Goal: Check status: Check status

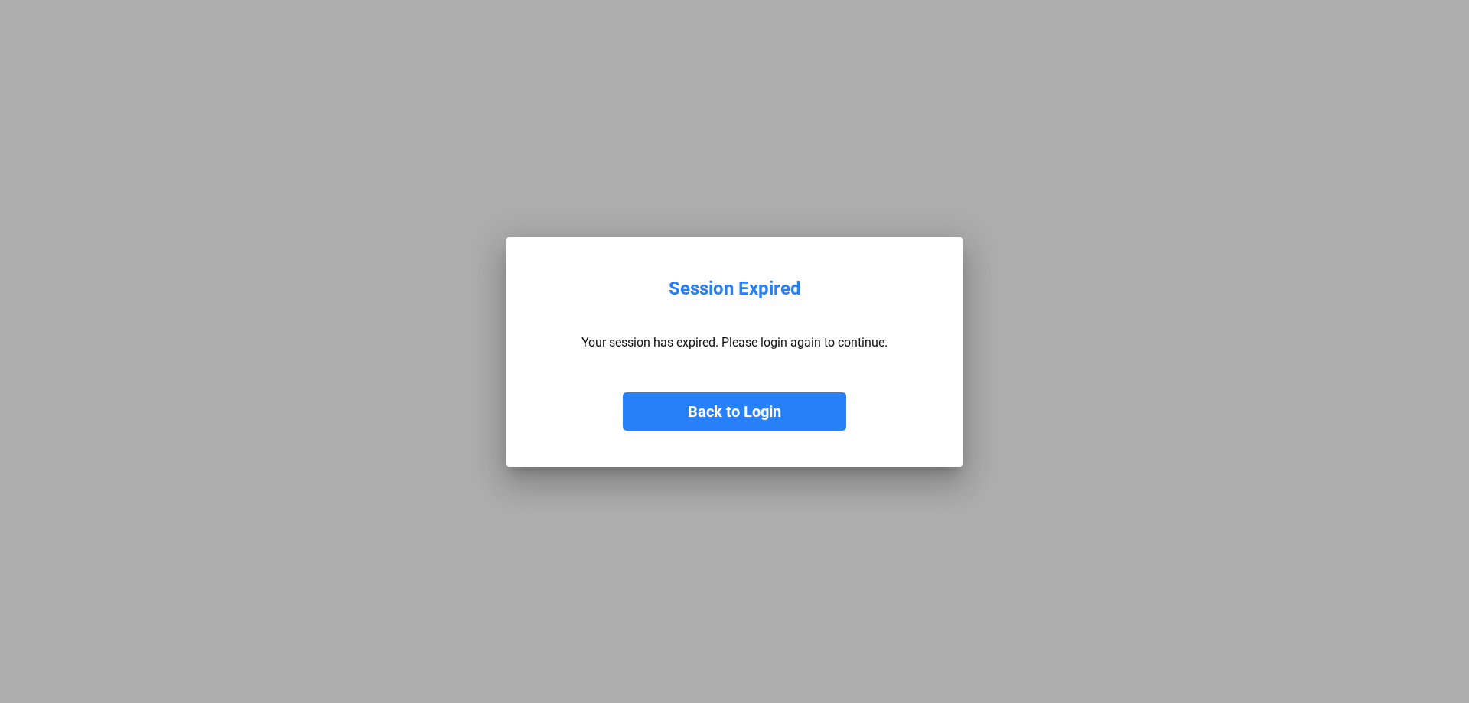
click at [754, 399] on button "Back to Login" at bounding box center [734, 411] width 223 height 38
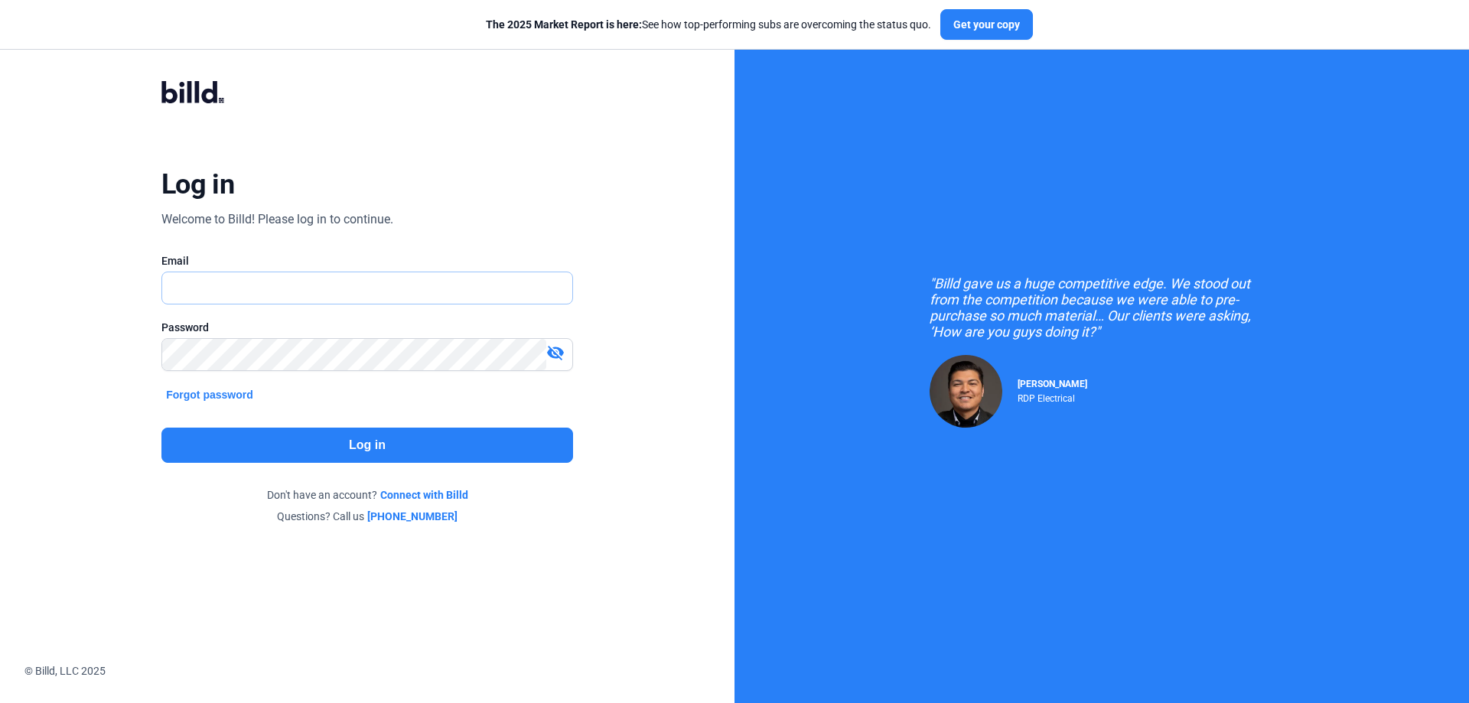
type input "[PERSON_NAME][EMAIL_ADDRESS][DOMAIN_NAME]"
click at [457, 443] on button "Log in" at bounding box center [367, 445] width 412 height 35
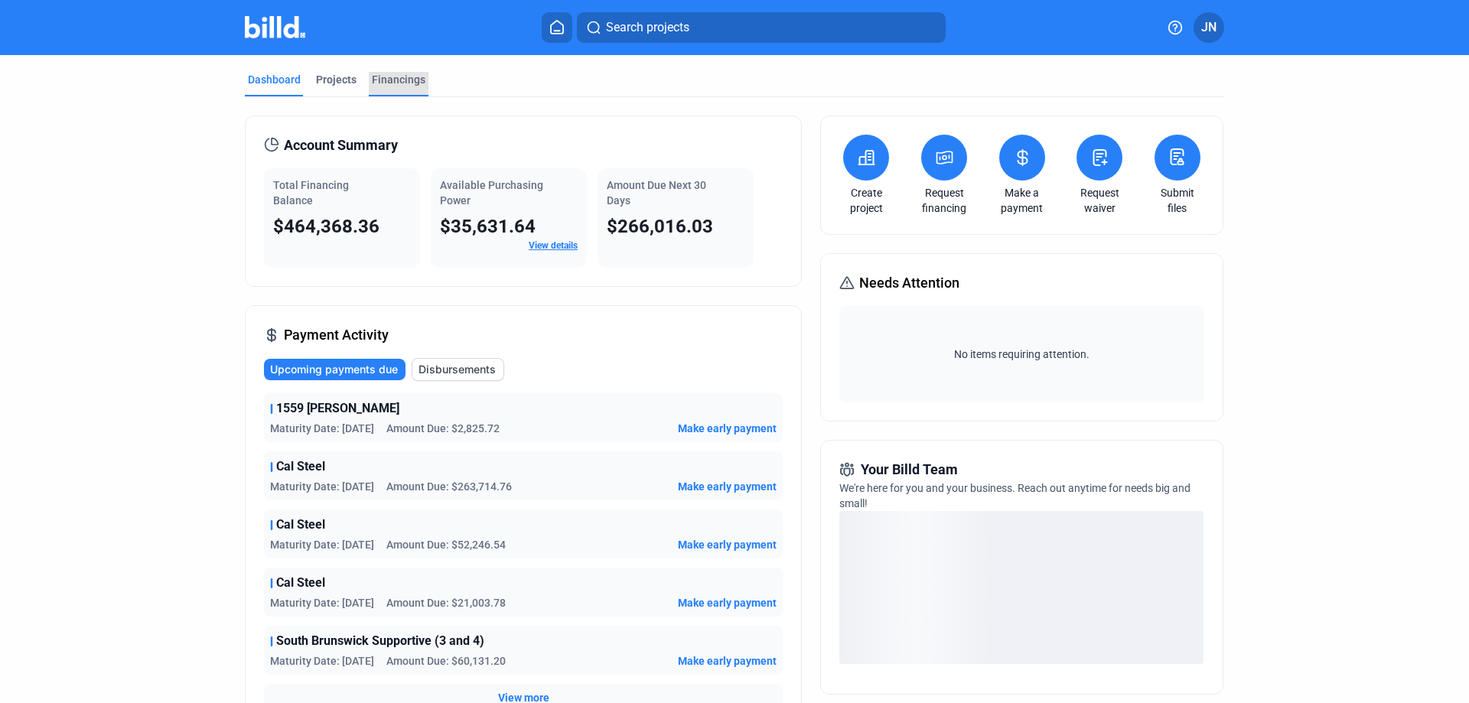
click at [392, 76] on div "Financings" at bounding box center [399, 79] width 54 height 15
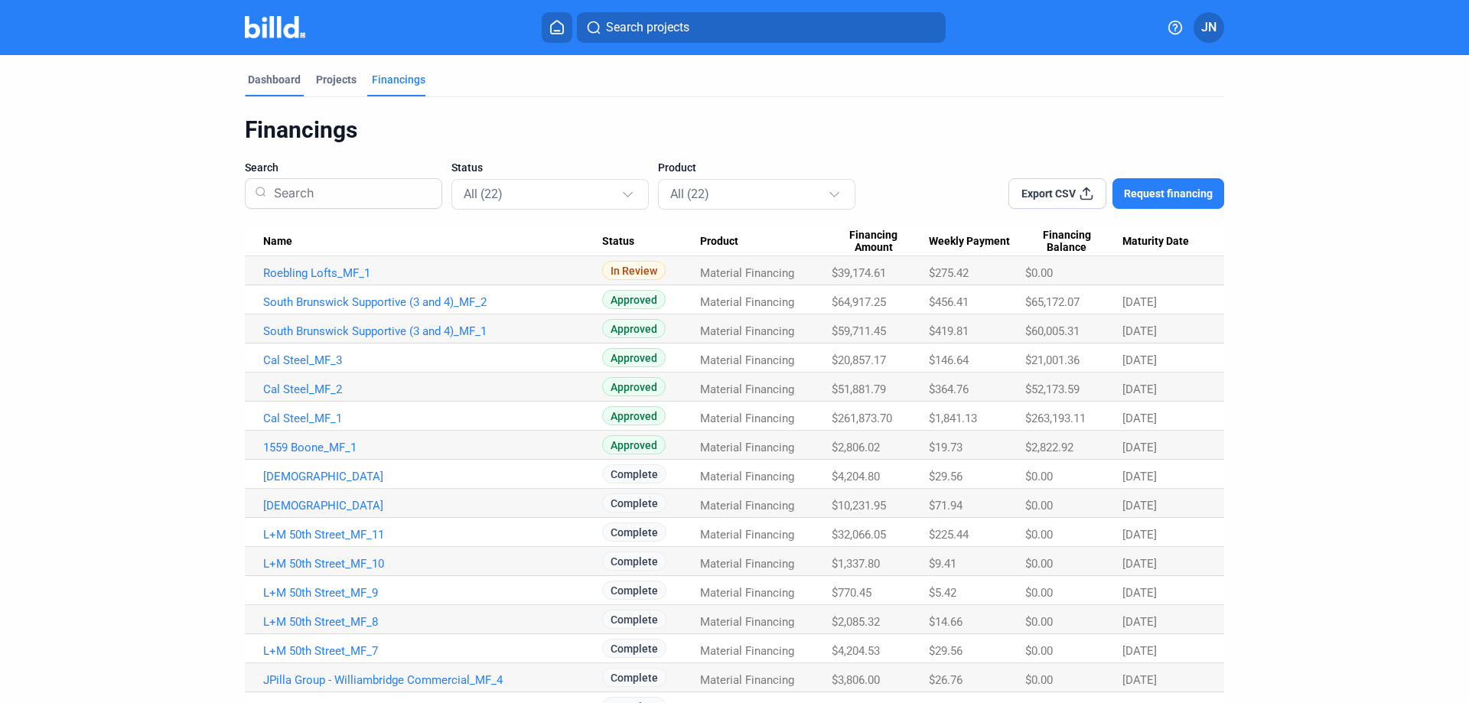
click at [276, 75] on div "Dashboard" at bounding box center [274, 79] width 53 height 15
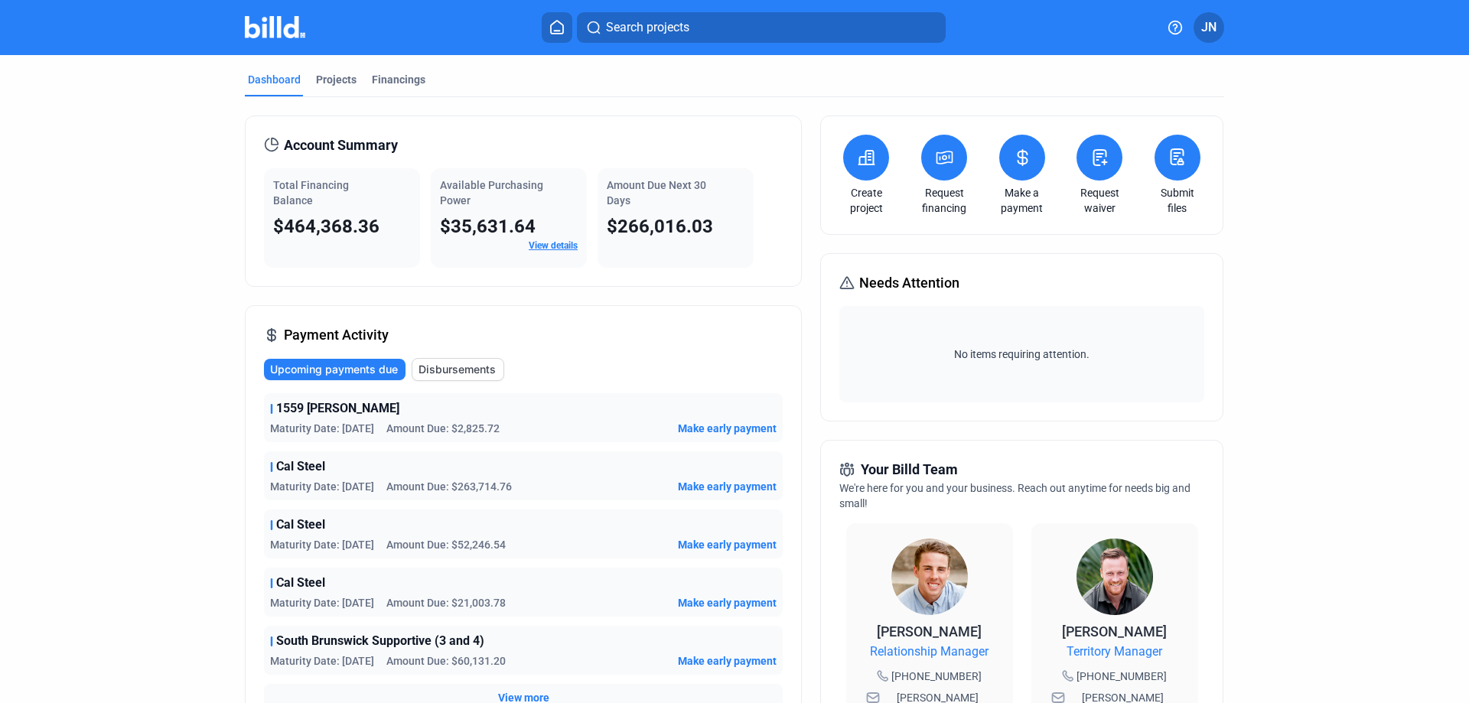
click at [380, 70] on mat-tab-group "Dashboard Projects Financings Account Summary Total Financing Balance $464,368.…" at bounding box center [734, 584] width 979 height 1058
click at [384, 70] on mat-tab-group "Dashboard Projects Financings Account Summary Total Financing Balance $464,368.…" at bounding box center [734, 584] width 979 height 1058
click at [394, 82] on div "Financings" at bounding box center [399, 79] width 54 height 15
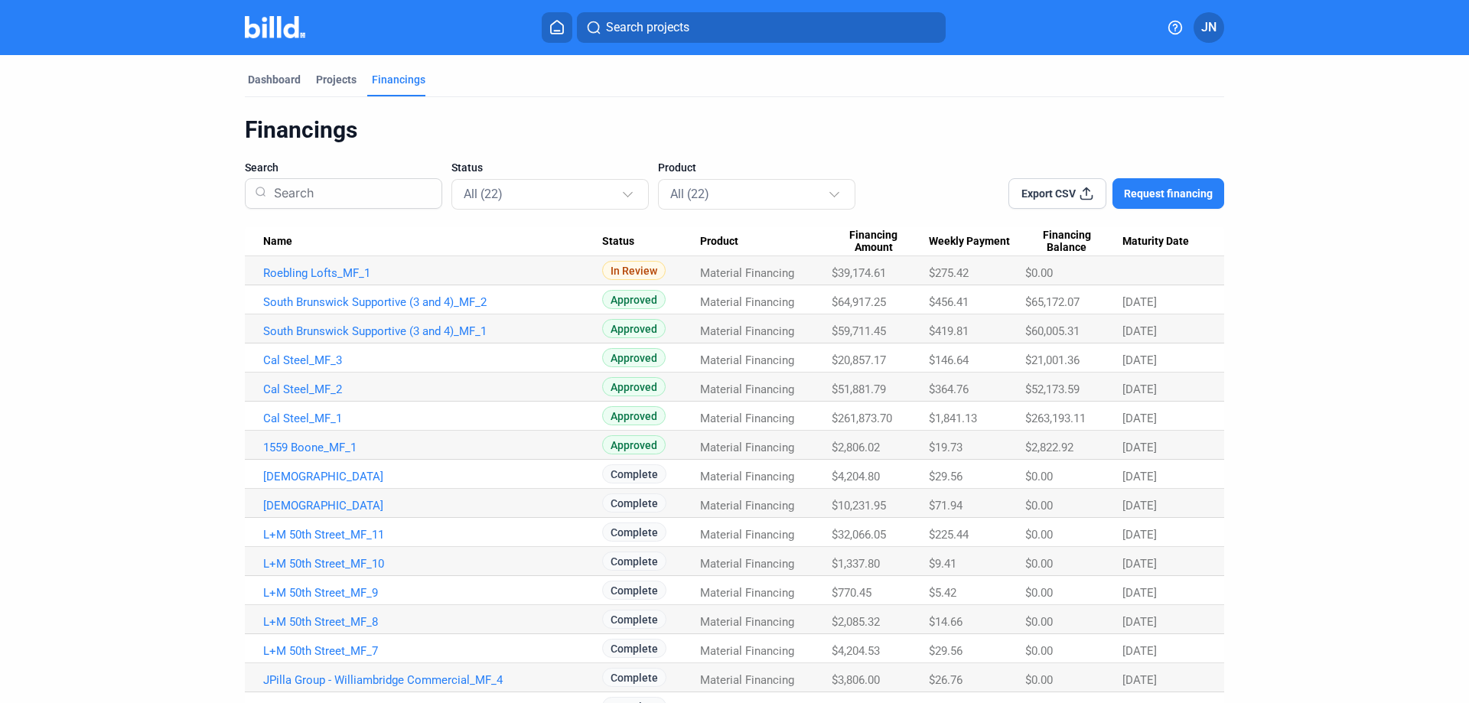
click at [408, 457] on td "1559 Boone_MF_1" at bounding box center [423, 445] width 357 height 29
click at [342, 447] on link "1559 Boone_MF_1" at bounding box center [432, 448] width 339 height 14
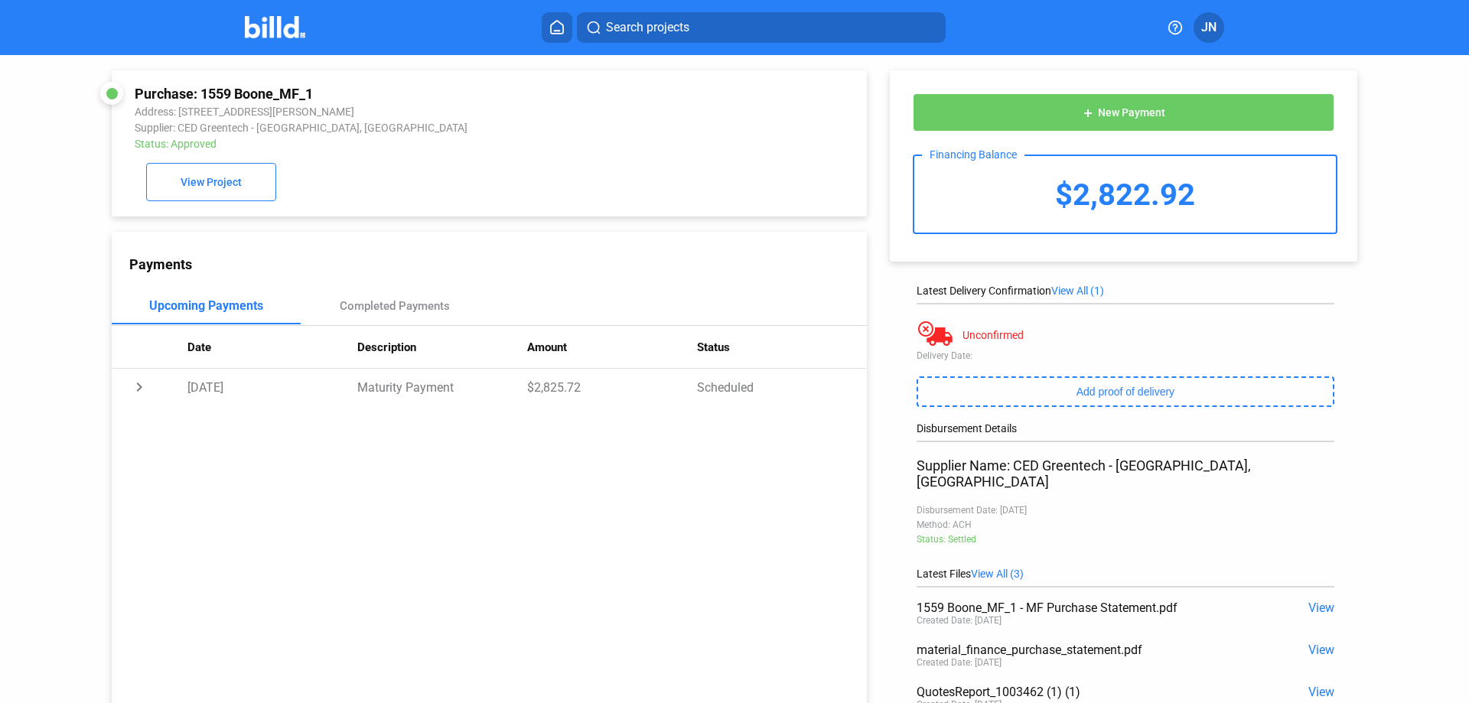
click at [1316, 643] on span "View" at bounding box center [1321, 650] width 26 height 15
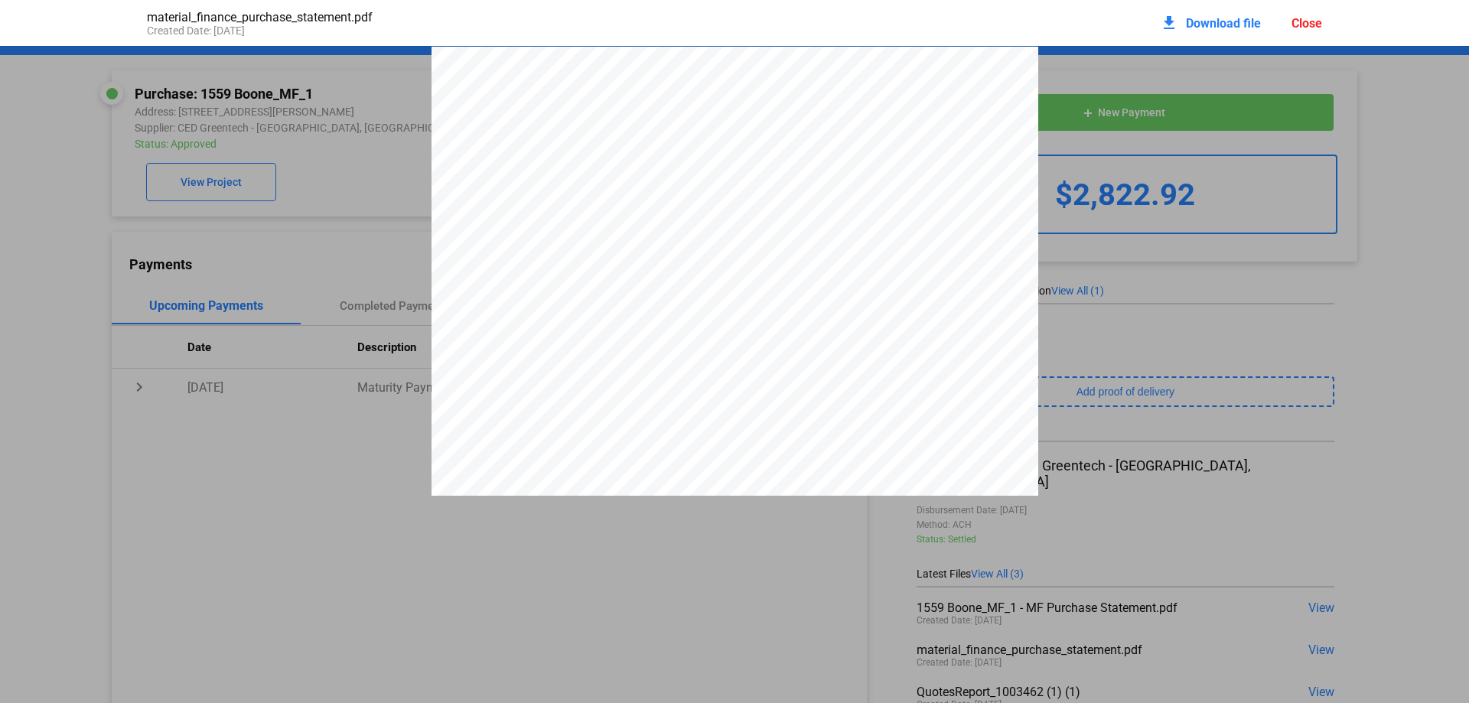
scroll to position [8, 0]
click at [1307, 24] on div "Close" at bounding box center [1306, 23] width 31 height 15
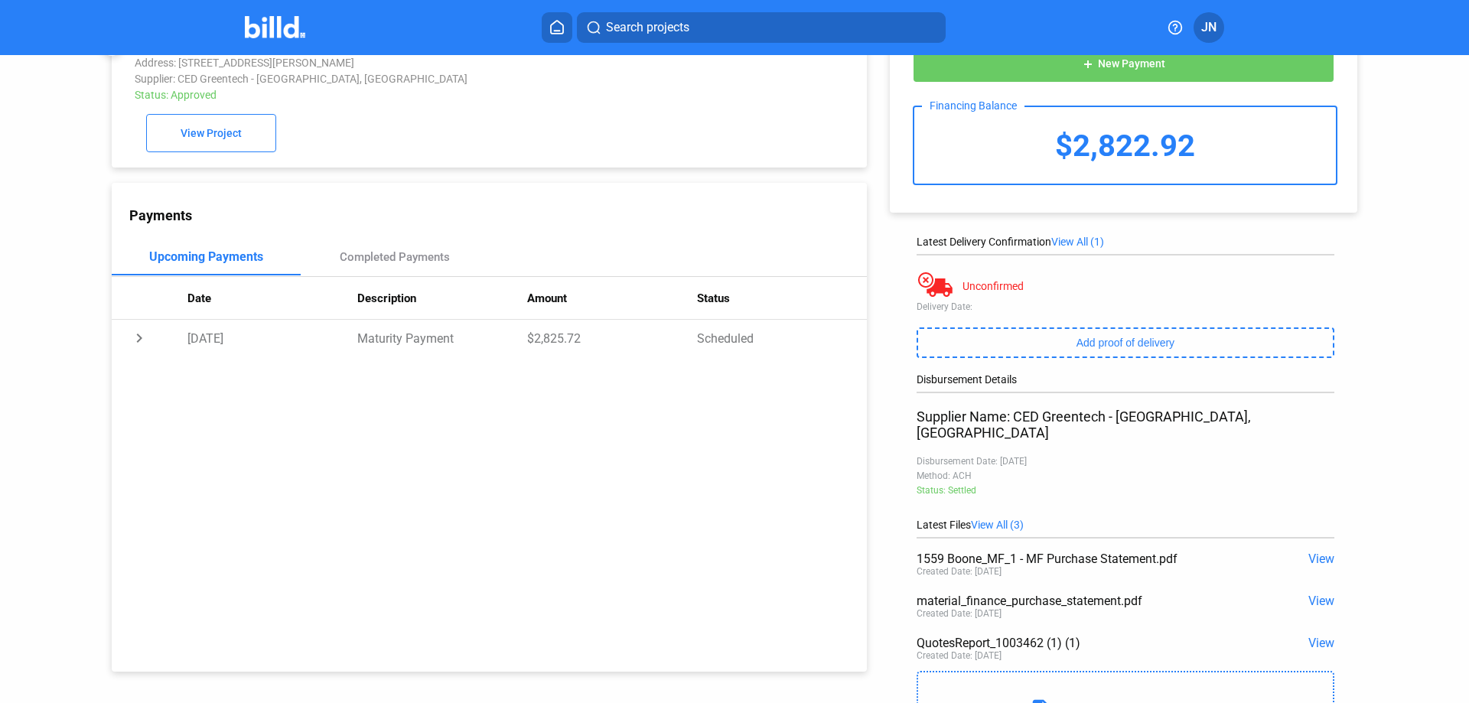
scroll to position [76, 0]
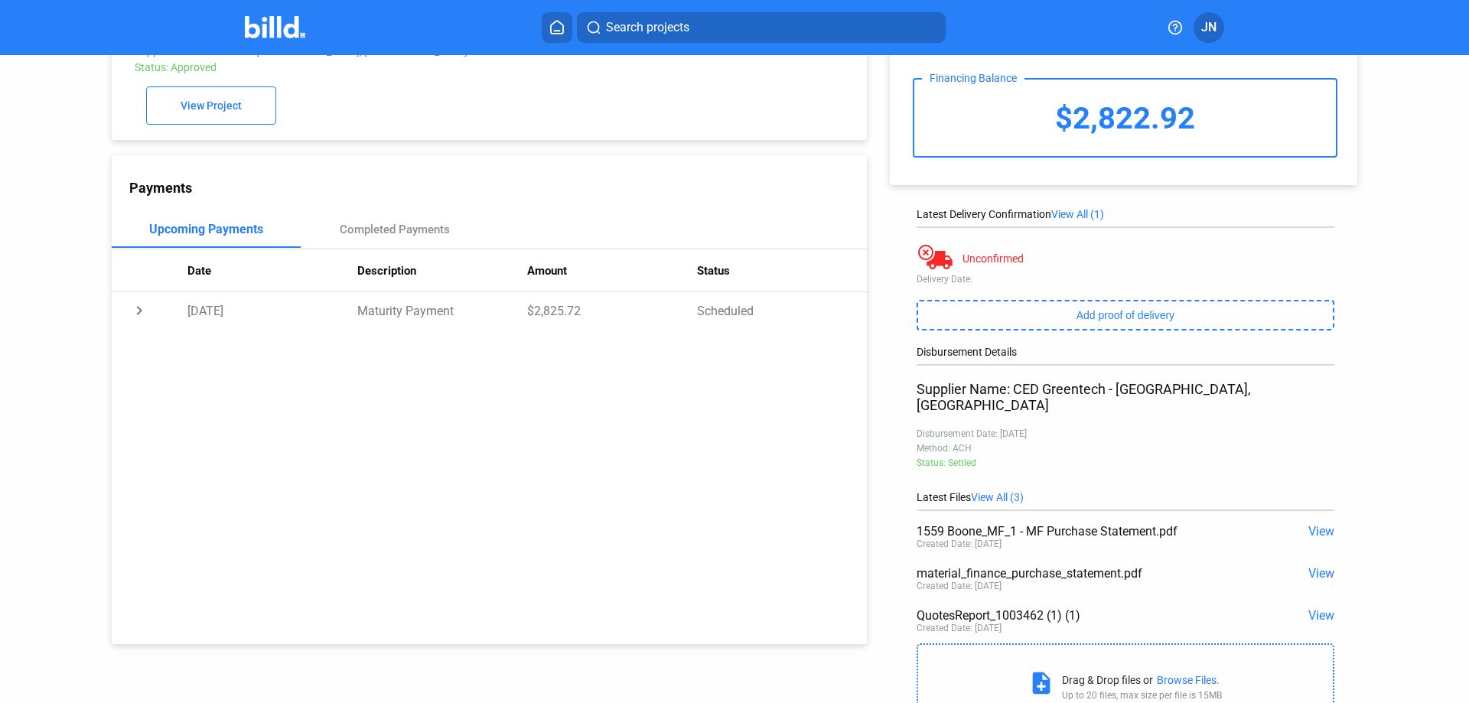
click at [1313, 610] on div "QuotesReport_1003462 (1) (1) View Created Date: [DATE]" at bounding box center [1125, 622] width 418 height 42
click at [1312, 608] on span "View" at bounding box center [1321, 615] width 26 height 15
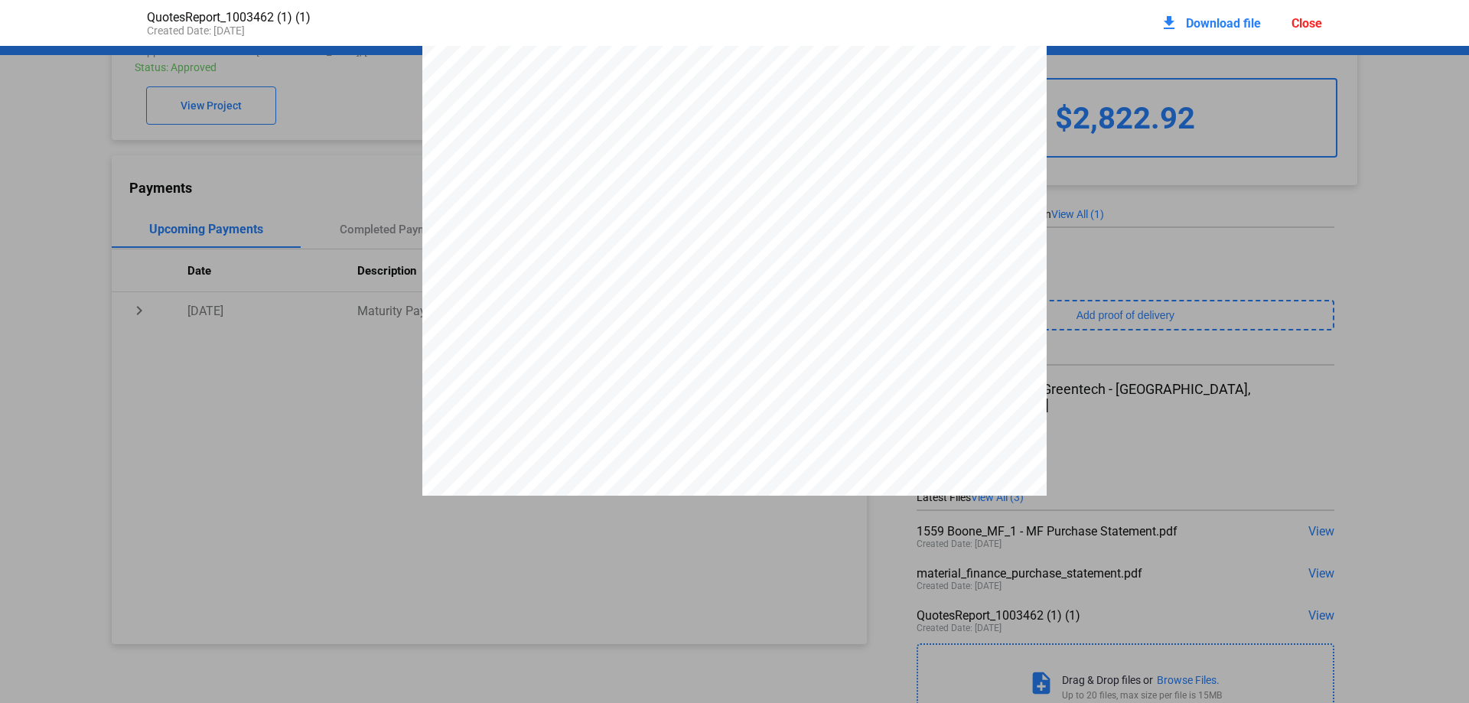
scroll to position [0, 0]
click at [1308, 17] on div "Close" at bounding box center [1306, 23] width 31 height 15
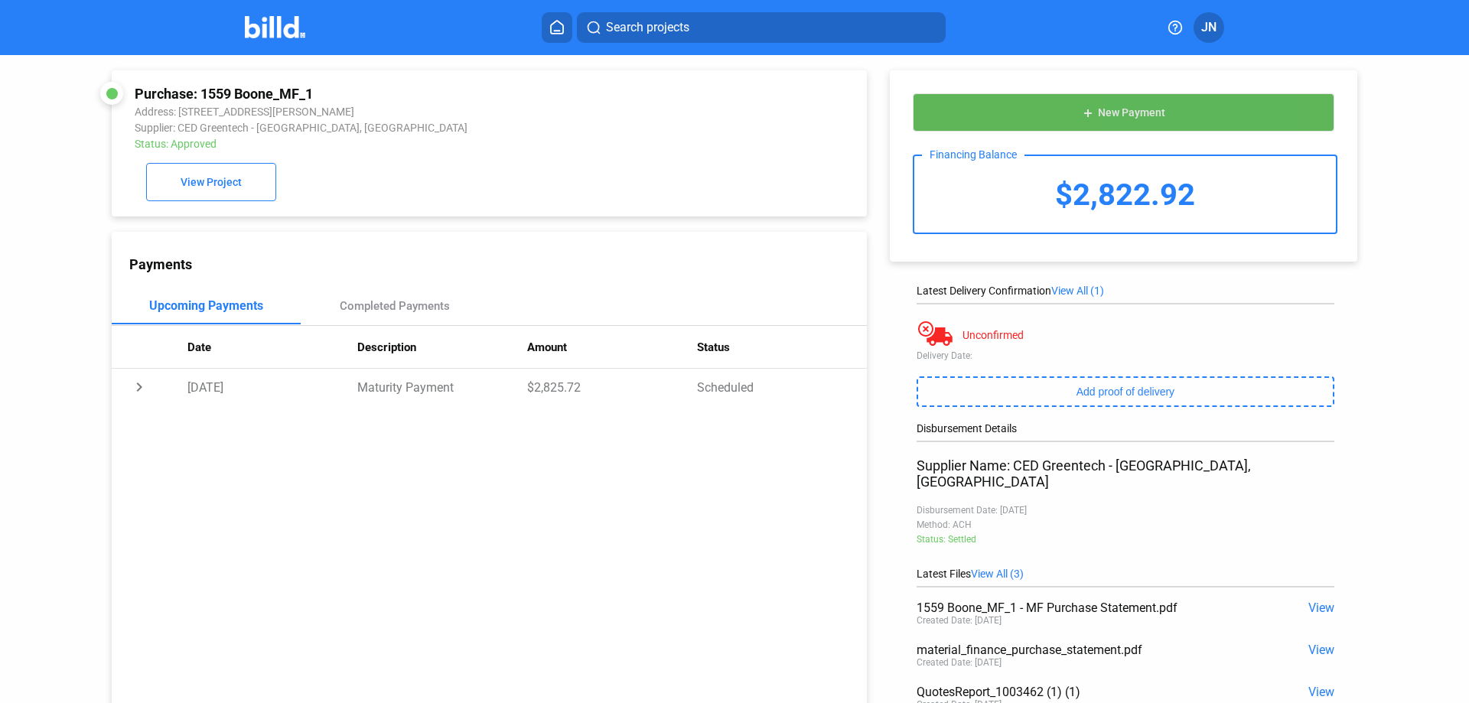
click at [1144, 109] on span "New Payment" at bounding box center [1131, 113] width 67 height 12
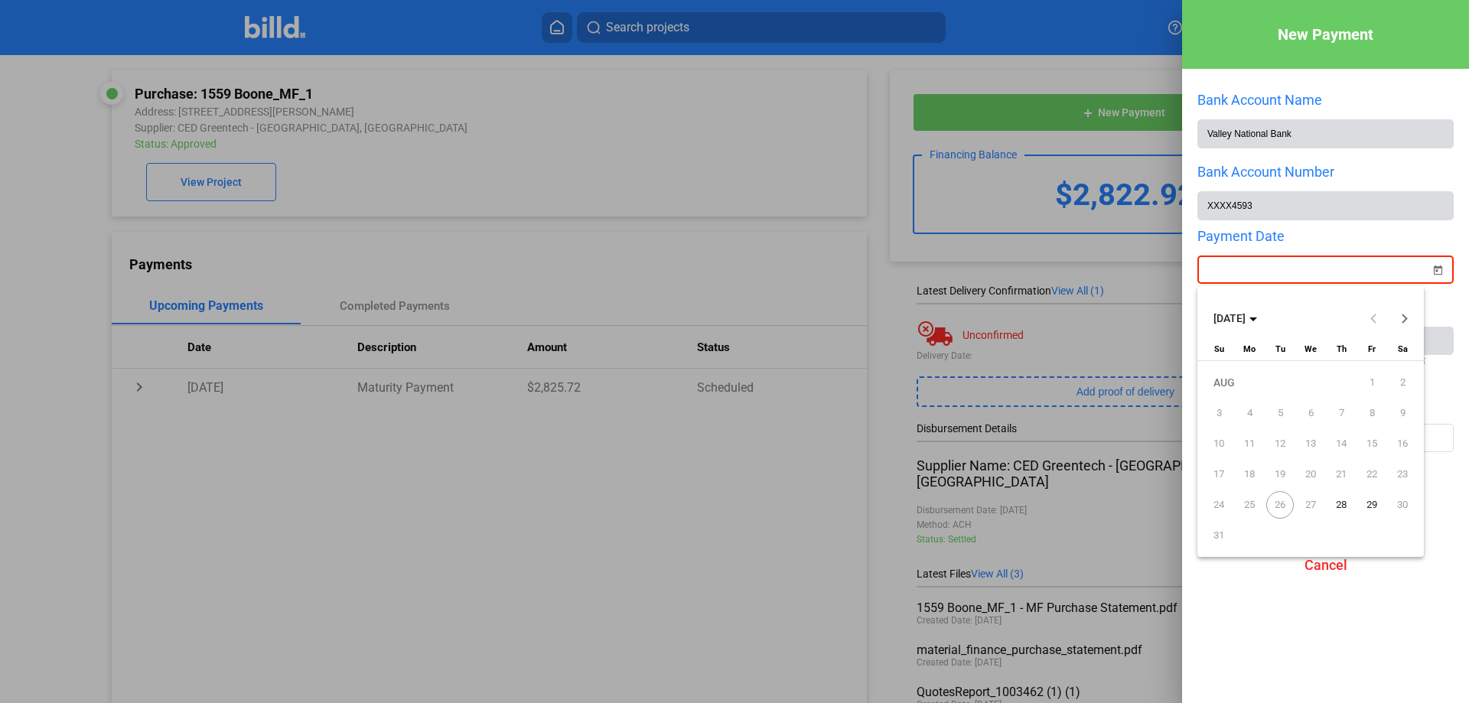
click at [1253, 278] on div "New Payment Bank Account Name Valley National Bank Bank Account Number XXXX4593…" at bounding box center [734, 351] width 1469 height 703
click at [971, 68] on div at bounding box center [734, 351] width 1469 height 703
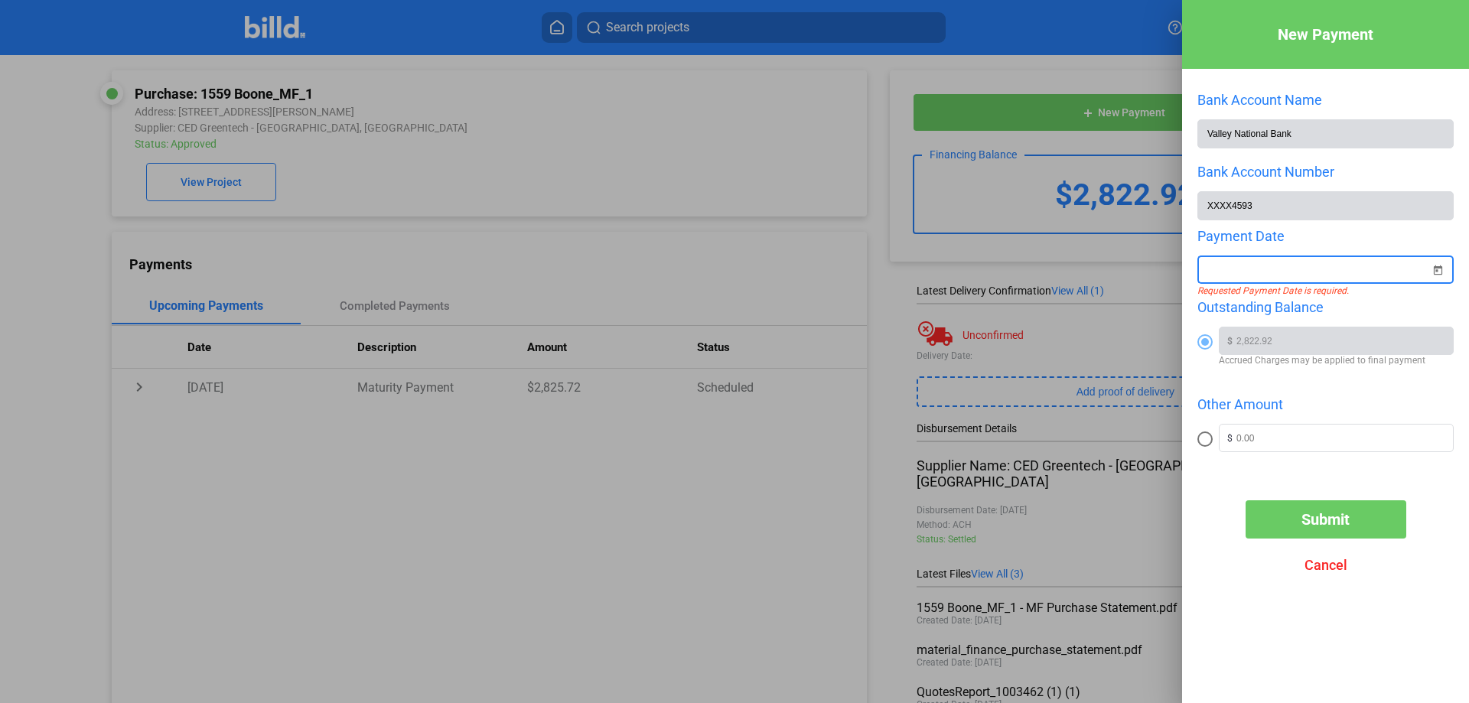
click at [1317, 573] on span "Cancel" at bounding box center [1325, 565] width 43 height 16
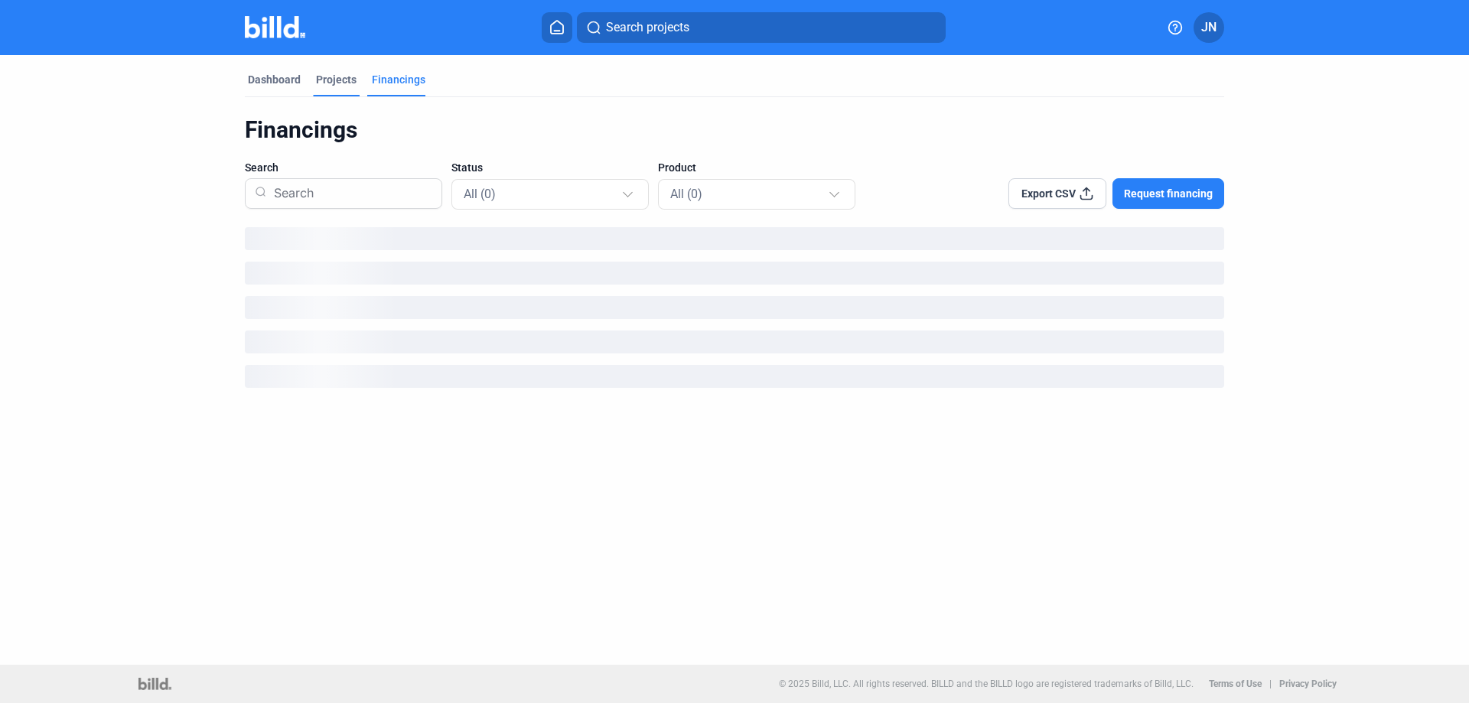
click at [330, 87] on div "Projects" at bounding box center [336, 84] width 47 height 24
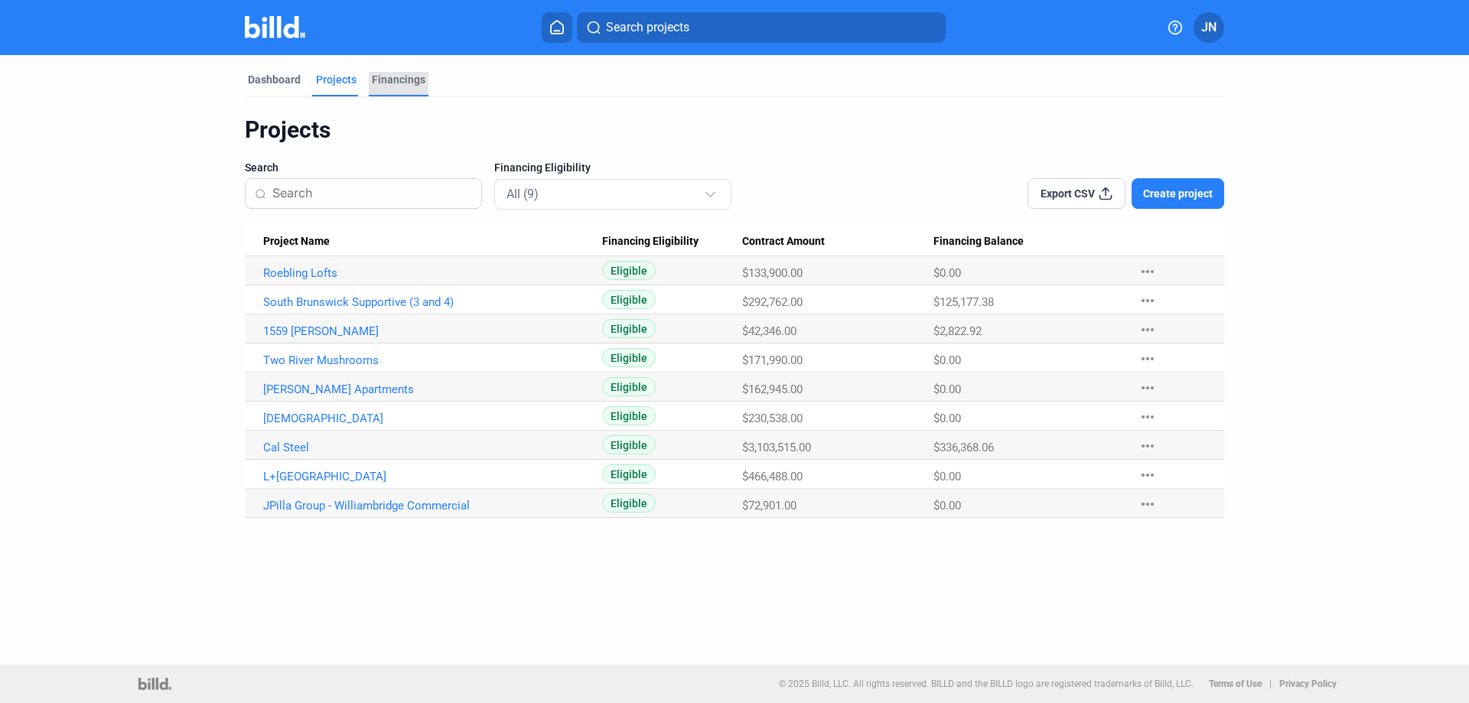
click at [389, 74] on div "Financings" at bounding box center [399, 79] width 54 height 15
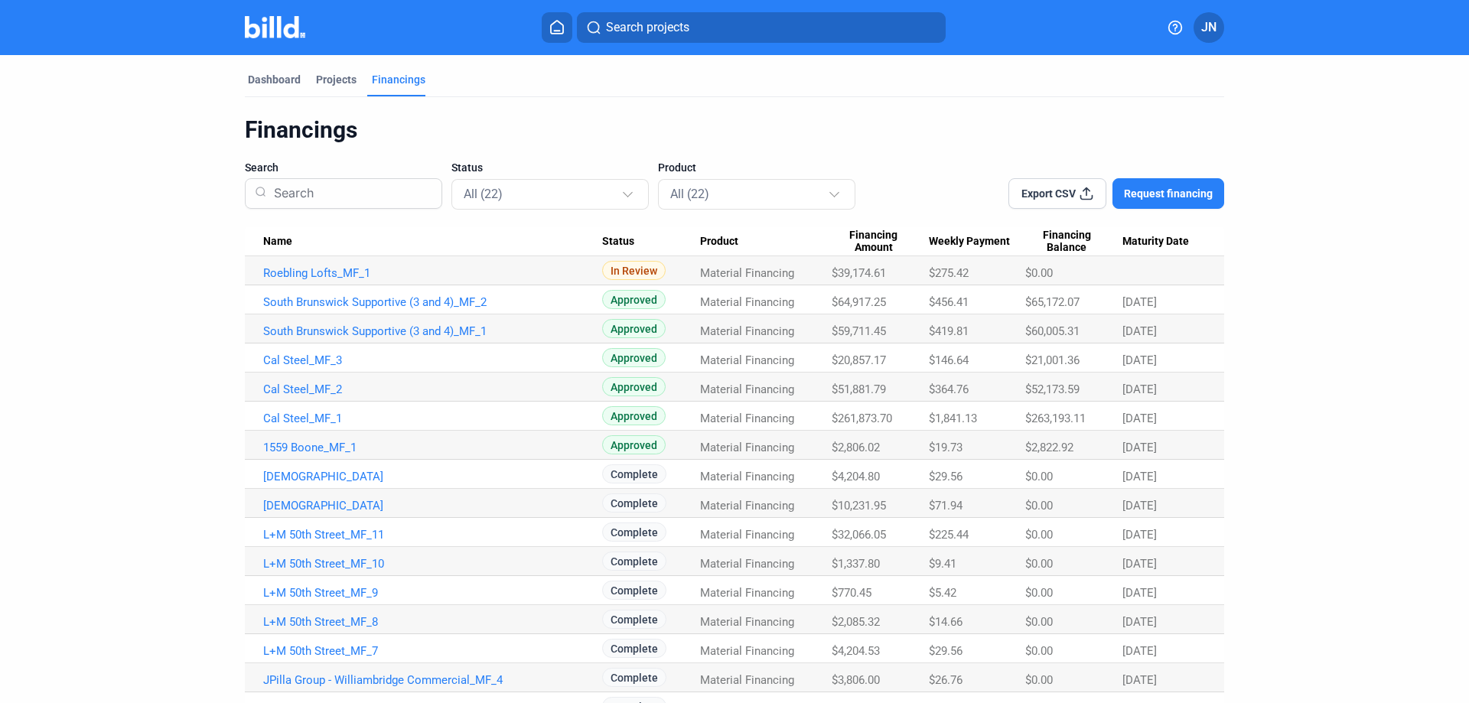
click at [260, 71] on mat-tab-group "Dashboard Projects Financings Financings Search Status All (22) Product All (22…" at bounding box center [734, 475] width 979 height 841
click at [272, 417] on link "Cal Steel_MF_1" at bounding box center [432, 419] width 339 height 14
click at [311, 502] on link "[DEMOGRAPHIC_DATA]" at bounding box center [432, 506] width 339 height 14
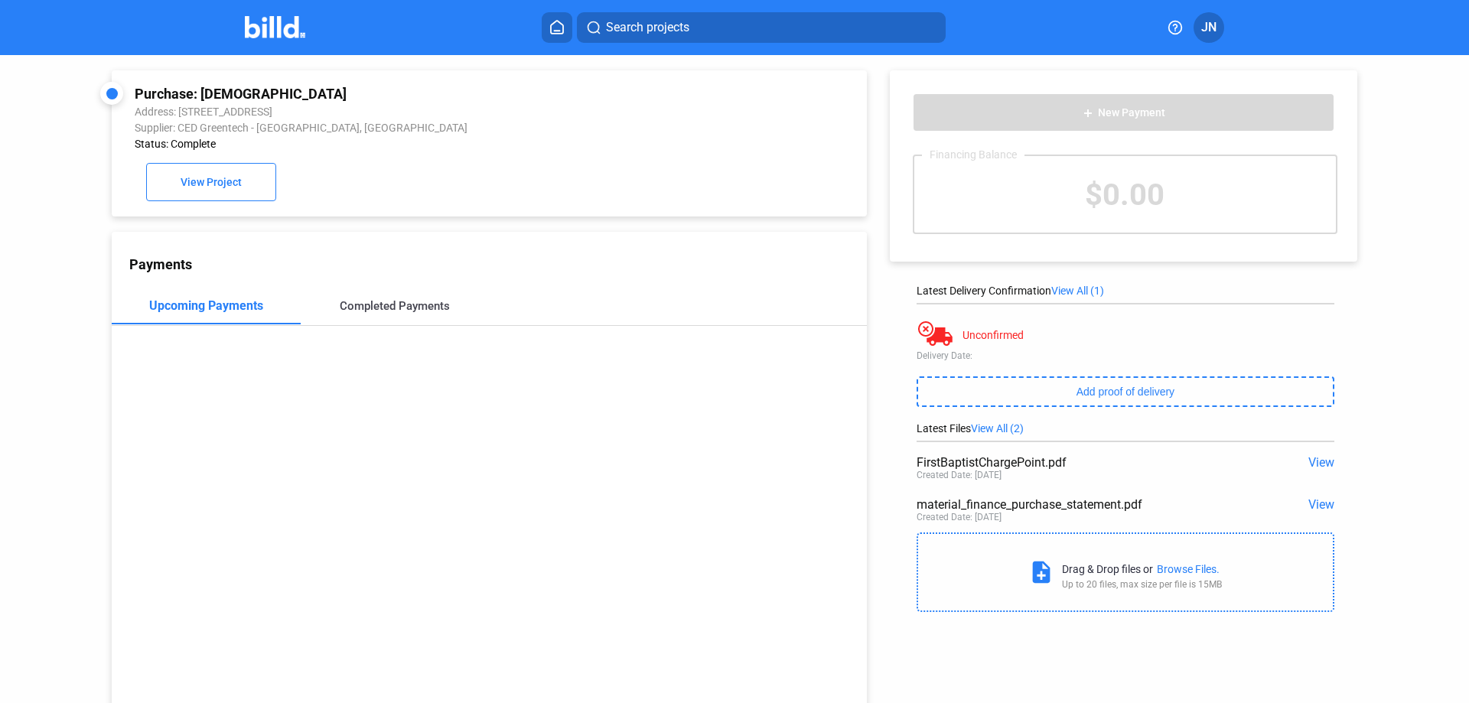
click at [379, 304] on div "Completed Payments" at bounding box center [395, 306] width 110 height 14
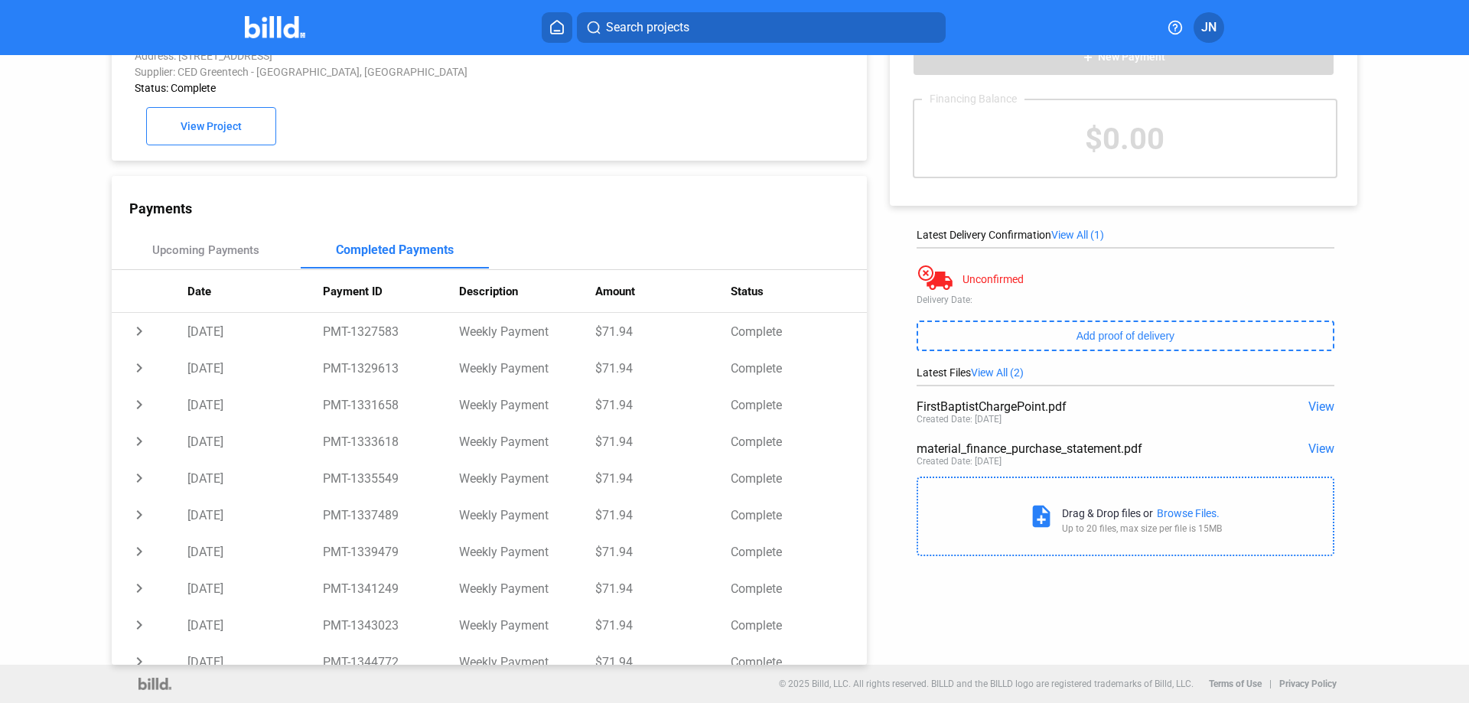
scroll to position [273, 0]
